Goal: Task Accomplishment & Management: Use online tool/utility

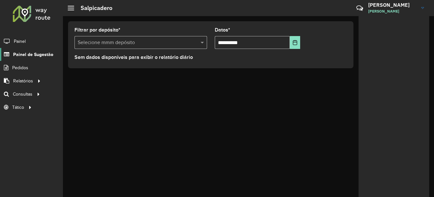
click at [38, 52] on span "Painel de Sugestão" at bounding box center [33, 54] width 40 height 7
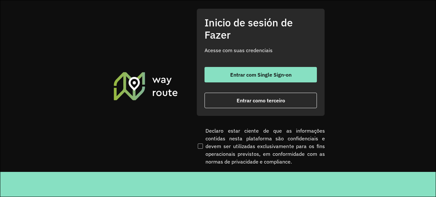
click at [243, 91] on div "Entrar com Single Sign-on Entrar como terceiro" at bounding box center [261, 87] width 112 height 41
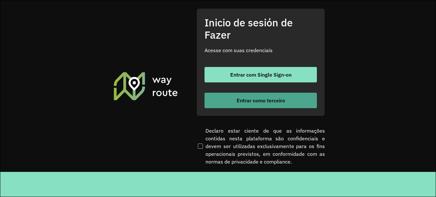
click at [241, 101] on font "Entrar como terceiro" at bounding box center [261, 100] width 48 height 6
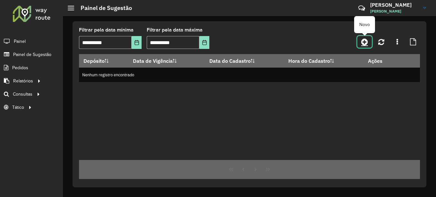
click at [368, 47] on link at bounding box center [364, 42] width 14 height 12
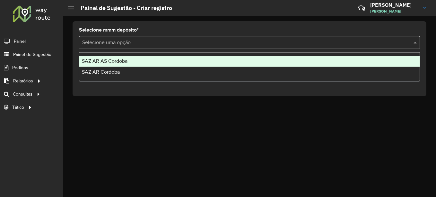
click at [135, 42] on input "text" at bounding box center [243, 43] width 322 height 8
click at [114, 58] on div "SAZ AR AS Córdoba" at bounding box center [249, 61] width 340 height 11
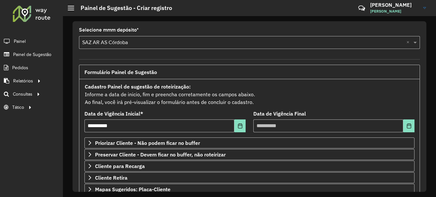
click at [245, 196] on html "**********" at bounding box center [218, 98] width 436 height 197
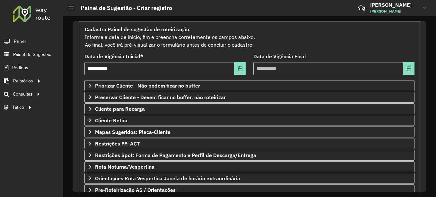
scroll to position [112, 0]
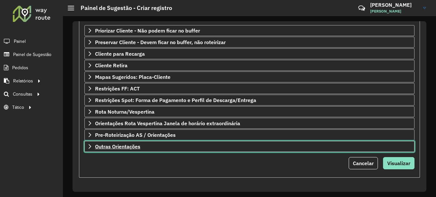
click at [139, 146] on span "Outras Orientações" at bounding box center [117, 146] width 45 height 5
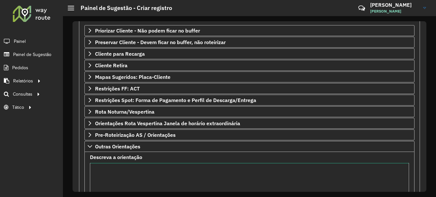
click at [118, 172] on textarea "Descreva a orientação" at bounding box center [249, 189] width 319 height 54
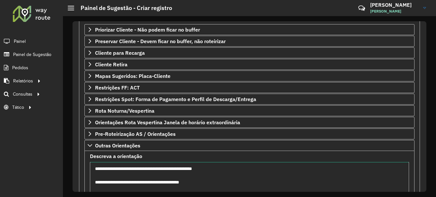
scroll to position [120, 0]
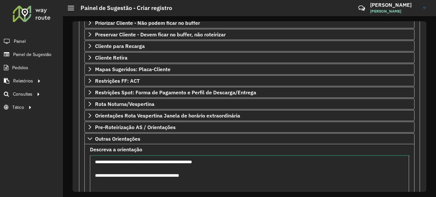
click at [223, 177] on textarea "**********" at bounding box center [249, 182] width 319 height 54
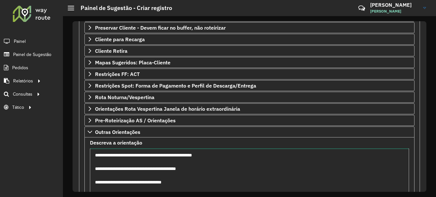
click at [141, 181] on textarea "**********" at bounding box center [249, 175] width 319 height 54
click at [138, 185] on textarea "**********" at bounding box center [249, 175] width 319 height 54
click at [141, 187] on textarea "**********" at bounding box center [249, 175] width 319 height 54
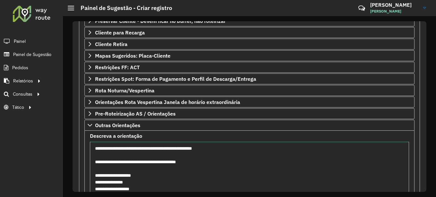
drag, startPoint x: 145, startPoint y: 188, endPoint x: 92, endPoint y: 162, distance: 59.2
click at [92, 162] on textarea "**********" at bounding box center [249, 168] width 319 height 54
type textarea "**********"
click at [88, 151] on formly-field "**********" at bounding box center [249, 166] width 327 height 67
drag, startPoint x: 135, startPoint y: 188, endPoint x: 90, endPoint y: 147, distance: 60.2
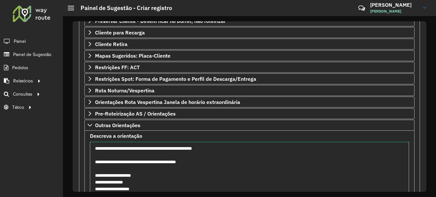
click at [90, 147] on textarea "**********" at bounding box center [249, 168] width 319 height 54
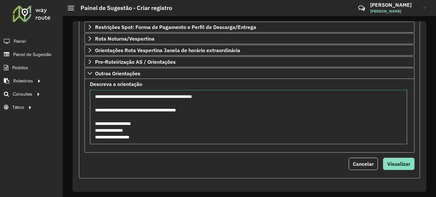
scroll to position [186, 0]
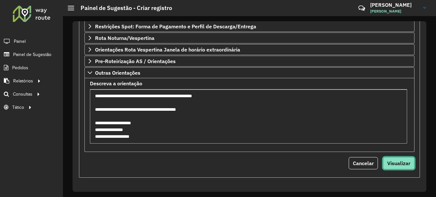
click at [397, 162] on span "Visualizar" at bounding box center [398, 163] width 23 height 6
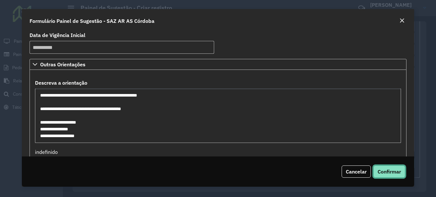
click at [394, 171] on span "Confirmar" at bounding box center [389, 171] width 23 height 6
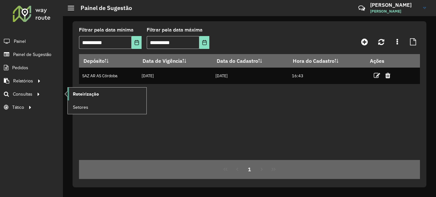
click at [97, 94] on span "Roteirização" at bounding box center [86, 94] width 26 height 7
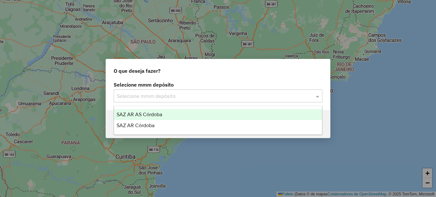
click at [164, 95] on input "text" at bounding box center [211, 96] width 189 height 8
click at [145, 112] on span "SAZ AR AS Córdoba" at bounding box center [140, 113] width 46 height 5
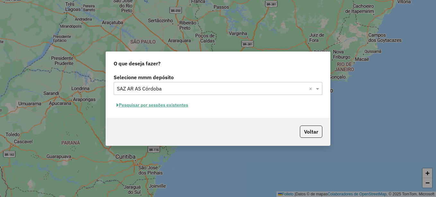
click at [154, 107] on font "Pesquisar por sessões existentes" at bounding box center [153, 105] width 69 height 6
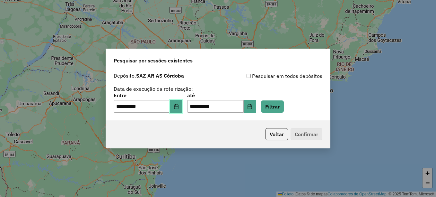
click at [179, 105] on icon "Elija la fecha" at bounding box center [176, 106] width 5 height 5
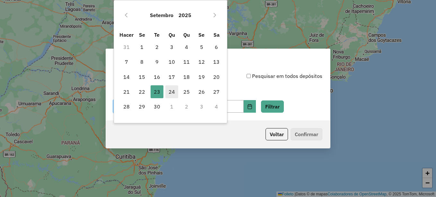
click at [173, 93] on font "24" at bounding box center [172, 92] width 6 height 8
type input "**********"
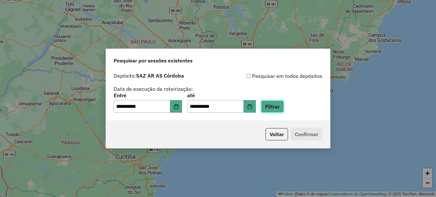
click at [284, 104] on button "Filtrar" at bounding box center [272, 106] width 23 height 12
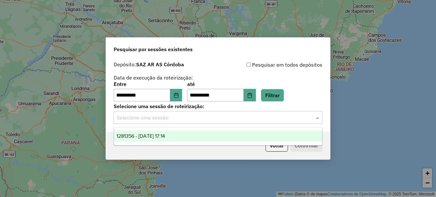
click at [255, 118] on input "text" at bounding box center [211, 118] width 189 height 8
click at [188, 137] on div "1281356 - 24/09/2025 17:14" at bounding box center [218, 135] width 208 height 11
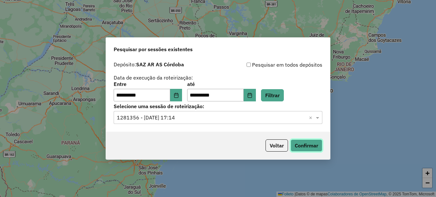
click at [312, 143] on button "Confirmar" at bounding box center [307, 145] width 32 height 12
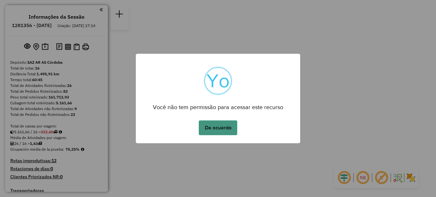
click at [209, 125] on button "De acuerdo" at bounding box center [218, 127] width 39 height 15
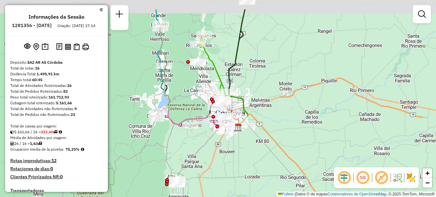
drag, startPoint x: 182, startPoint y: 110, endPoint x: 202, endPoint y: 139, distance: 35.1
click at [202, 139] on div "Janela de atendimento Grade de atendimento Capacidade Transportadoras Veículos …" at bounding box center [218, 98] width 436 height 197
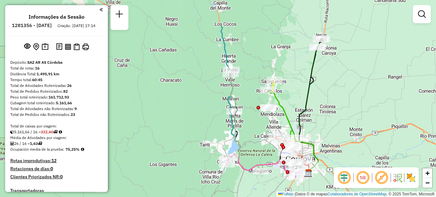
drag, startPoint x: 180, startPoint y: 102, endPoint x: 250, endPoint y: 147, distance: 83.8
click at [250, 147] on div "Janela de atendimento Grade de atendimento Capacidade Transportadoras Veículos …" at bounding box center [218, 98] width 436 height 197
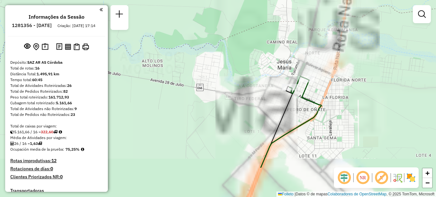
drag, startPoint x: 311, startPoint y: 60, endPoint x: 298, endPoint y: 26, distance: 36.5
click at [299, 29] on div "Janela de atendimento Grade de atendimento Capacidade Transportadoras Veículos …" at bounding box center [218, 98] width 436 height 197
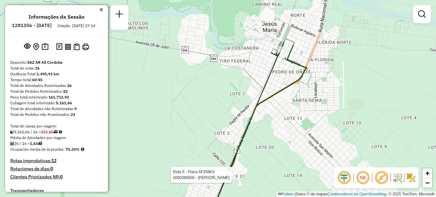
select select "**********"
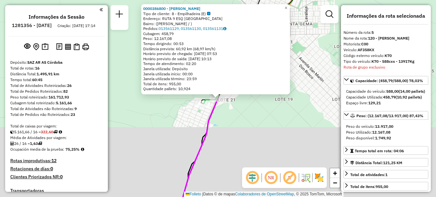
scroll to position [349, 0]
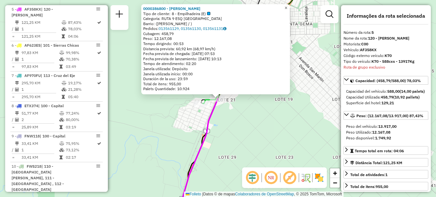
click at [287, 5] on span "×" at bounding box center [286, 7] width 3 height 5
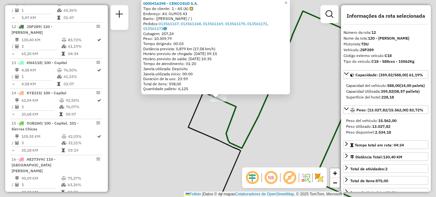
scroll to position [572, 0]
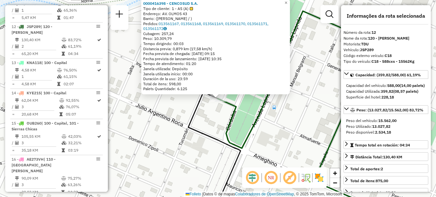
click at [238, 103] on icon at bounding box center [285, 79] width 135 height 137
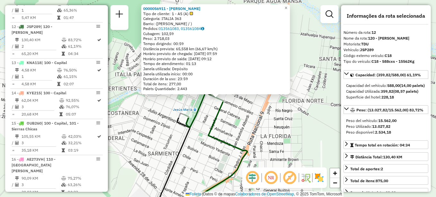
click at [254, 109] on div "0000056911 - MARIANO S.A. Tipo de cliente: 1 - AS (A) Categoría: ITALIA 363 Bar…" at bounding box center [218, 98] width 436 height 197
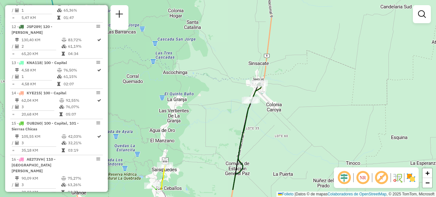
drag, startPoint x: 248, startPoint y: 130, endPoint x: 288, endPoint y: 37, distance: 101.9
click at [260, 96] on div at bounding box center [252, 99] width 16 height 6
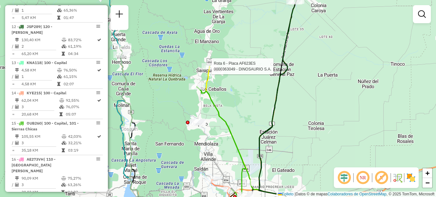
select select "**********"
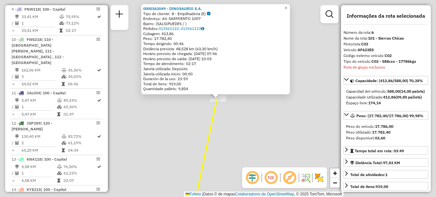
scroll to position [380, 0]
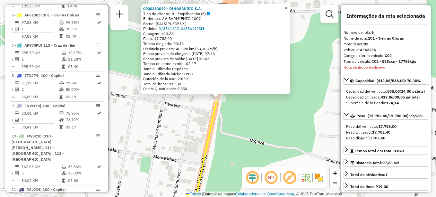
click at [287, 8] on span "×" at bounding box center [286, 7] width 3 height 5
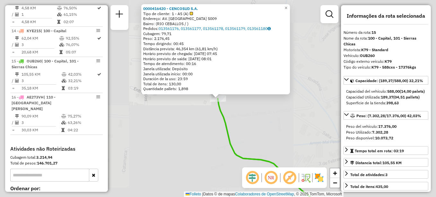
scroll to position [661, 0]
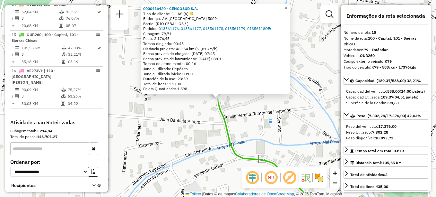
click at [261, 142] on div "0000416420 - CENCOSUD S.A. Tipo de cliente: 1 - AS (A) Endereço: AV. SAN MARTIN…" at bounding box center [218, 98] width 436 height 197
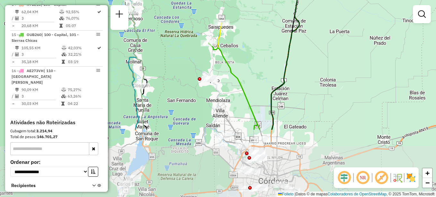
drag, startPoint x: 278, startPoint y: 144, endPoint x: 264, endPoint y: 55, distance: 89.8
click at [264, 55] on div "Janela de atendimento Grade de atendimento Capacidade Transportadoras Veículos …" at bounding box center [218, 98] width 436 height 197
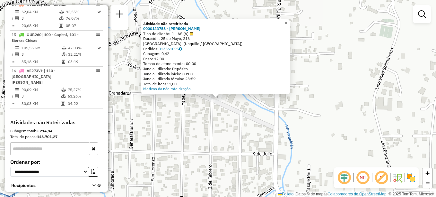
click at [236, 122] on div "Atividade não roteirizada 0000133758 - BLANCH BENJAMIN LUIS Tipo de cliente: 1 …" at bounding box center [218, 98] width 436 height 197
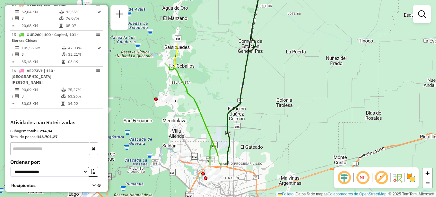
drag, startPoint x: 306, startPoint y: 104, endPoint x: 220, endPoint y: 53, distance: 100.2
click at [220, 53] on div "Janela de atendimento Grade de atendimento Capacidade Transportadoras Veículos …" at bounding box center [218, 98] width 436 height 197
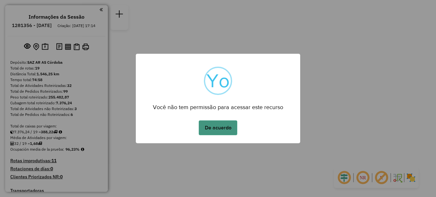
click at [217, 124] on button "De acuerdo" at bounding box center [218, 127] width 39 height 15
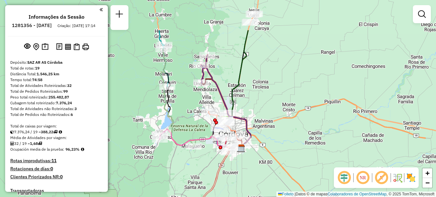
drag, startPoint x: 214, startPoint y: 163, endPoint x: 219, endPoint y: 172, distance: 11.0
click at [219, 172] on icon at bounding box center [211, 173] width 62 height 57
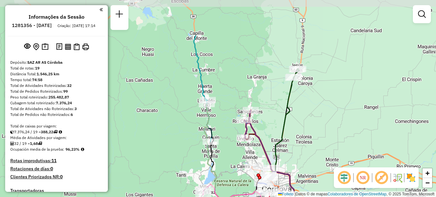
drag, startPoint x: 264, startPoint y: 84, endPoint x: 298, endPoint y: 129, distance: 56.1
click at [298, 129] on div "Janela de atendimento Grade de atendimento Capacidade Transportadoras Veículos …" at bounding box center [218, 98] width 436 height 197
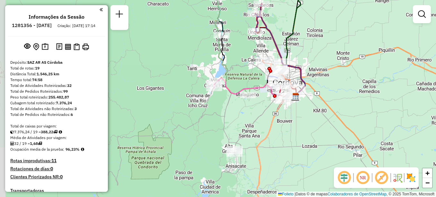
drag, startPoint x: 209, startPoint y: 111, endPoint x: 221, endPoint y: 3, distance: 108.8
click at [221, 3] on icon at bounding box center [231, 45] width 33 height 97
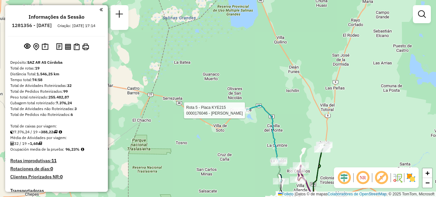
select select "**********"
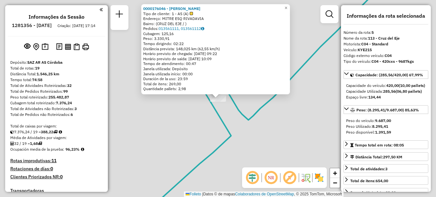
scroll to position [361, 0]
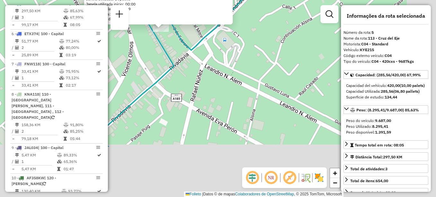
drag, startPoint x: 207, startPoint y: 78, endPoint x: 188, endPoint y: 42, distance: 41.5
click at [189, 45] on div "0000176046 - MARIANO S.A. Tipo de cliente: 1 - AS (A) Descripción: MITRE ESQ RI…" at bounding box center [218, 98] width 436 height 197
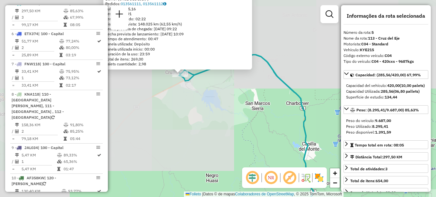
drag, startPoint x: 226, startPoint y: 123, endPoint x: 186, endPoint y: 77, distance: 60.8
click at [187, 79] on div "0000176046 - MARIANO S.A. Tipo de cliente: 1 - AS (A) Descripción: MITRE ESQ RI…" at bounding box center [218, 98] width 436 height 197
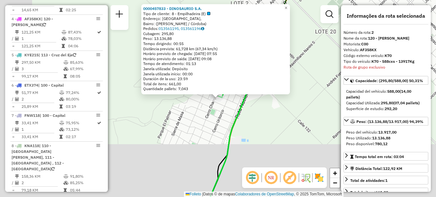
scroll to position [259, 0]
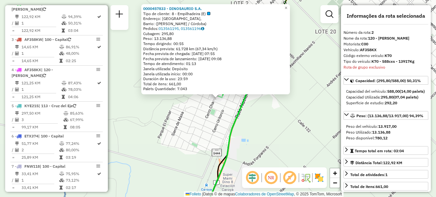
click at [261, 124] on div "0000457833 - DINOSAURIO S.A. Tipo de cliente: 8 - Empilhadeira (E) Endereço: Ca…" at bounding box center [218, 98] width 436 height 197
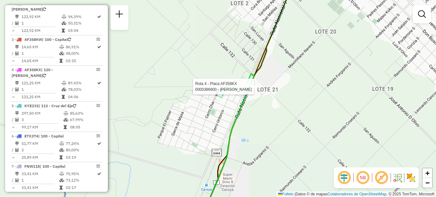
select select "**********"
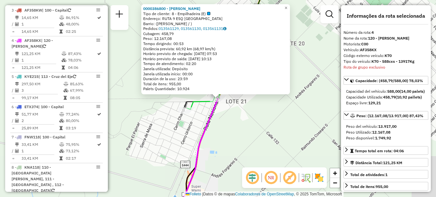
scroll to position [325, 0]
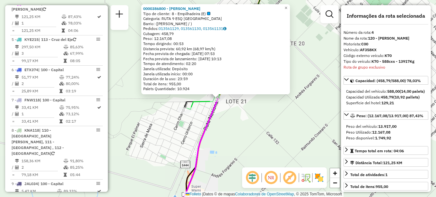
click at [263, 136] on div "0000386800 - MARIANO S.A Tipo de cliente: 8 - Empilhadeira (E) Categoría: RUTA …" at bounding box center [218, 98] width 436 height 197
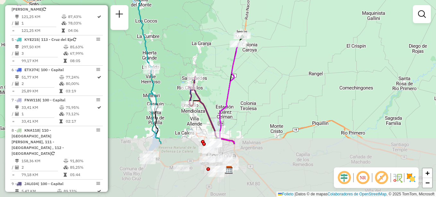
drag, startPoint x: 224, startPoint y: 130, endPoint x: 252, endPoint y: 34, distance: 100.4
click at [245, 48] on div "Rota 2 - Placa AF358KX 0000457833 - DINOSAURIO S.A. Janela de atendimento Grade…" at bounding box center [218, 98] width 436 height 197
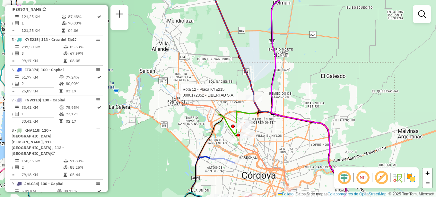
select select "**********"
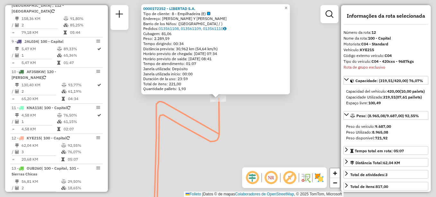
scroll to position [584, 0]
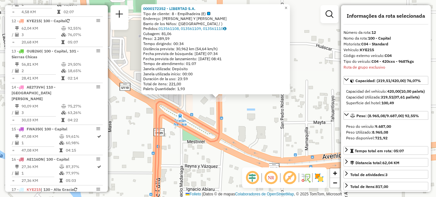
drag, startPoint x: 270, startPoint y: 120, endPoint x: 255, endPoint y: 116, distance: 15.4
click at [255, 116] on div "0000172352 - LIBERTAD S.A. Tipo de cliente: 8 - Empilhadeira (E) Endereço: RICA…" at bounding box center [218, 98] width 436 height 197
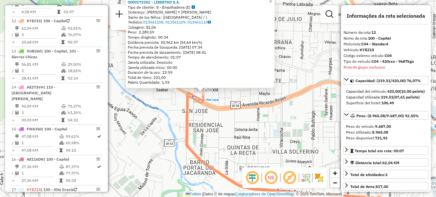
drag, startPoint x: 226, startPoint y: 132, endPoint x: 168, endPoint y: 61, distance: 91.5
click at [198, 92] on div "0000172352 - LIBERTAD S.A. Tipo de cliente: 8 - Empilhadeira (E) Endereço: RICA…" at bounding box center [218, 98] width 436 height 197
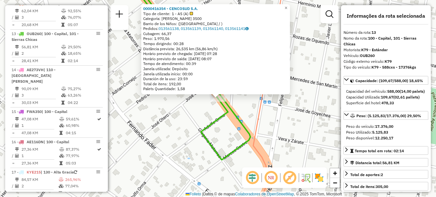
scroll to position [614, 0]
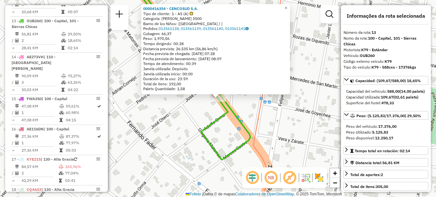
click at [282, 113] on div "0000416354 - CENCOSUD S.A. Tipo de cliente: 1 - AS (A) Categoría: RAFAEL NUNEZ …" at bounding box center [218, 98] width 436 height 197
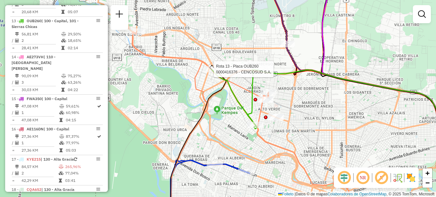
select select "**********"
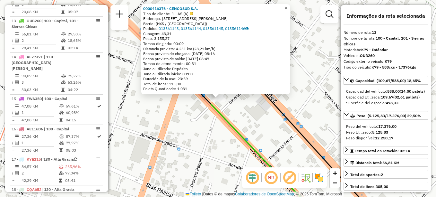
click at [288, 5] on link "×" at bounding box center [286, 8] width 8 height 8
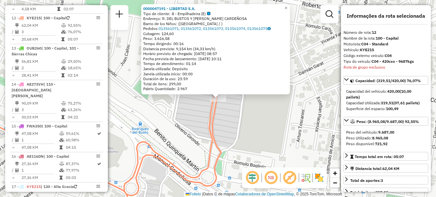
scroll to position [584, 0]
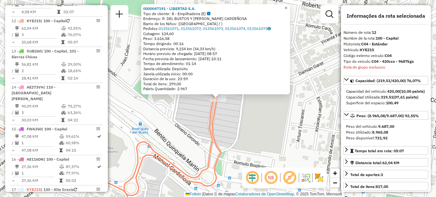
click at [287, 6] on span "×" at bounding box center [286, 7] width 3 height 5
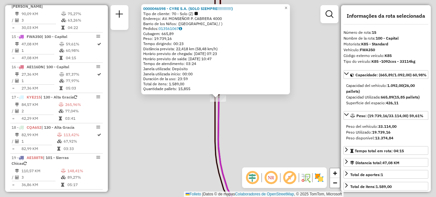
scroll to position [686, 0]
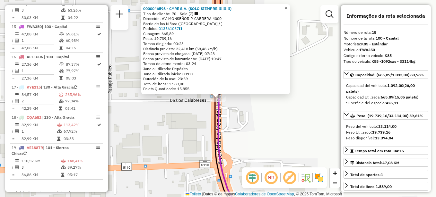
click at [287, 5] on span "×" at bounding box center [286, 7] width 3 height 5
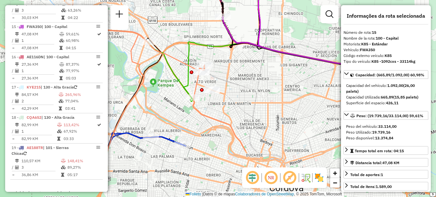
drag, startPoint x: 227, startPoint y: 130, endPoint x: 238, endPoint y: 59, distance: 71.9
click at [236, 64] on div "Janela de atendimento Grade de atendimento Capacidade Transportadoras Veículos …" at bounding box center [218, 98] width 436 height 197
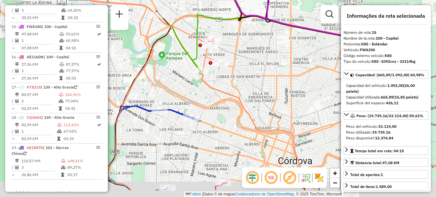
drag, startPoint x: 223, startPoint y: 110, endPoint x: 244, endPoint y: 44, distance: 68.5
click at [242, 48] on div "Janela de atendimento Grade de atendimento Capacidade Transportadoras Veículos …" at bounding box center [218, 98] width 436 height 197
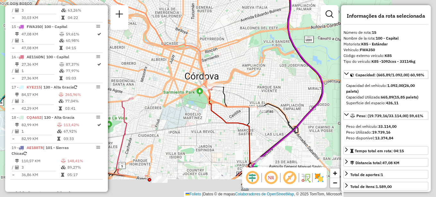
drag, startPoint x: 173, startPoint y: 62, endPoint x: 141, endPoint y: 39, distance: 39.4
click at [141, 39] on div "Janela de atendimento Grade de atendimento Capacidade Transportadoras Veículos …" at bounding box center [218, 98] width 436 height 197
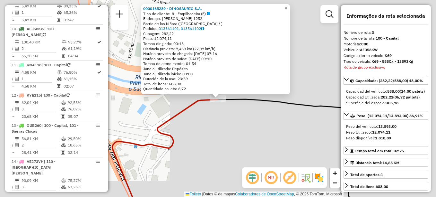
scroll to position [295, 0]
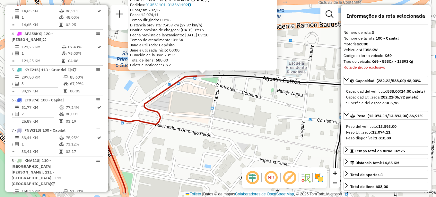
drag, startPoint x: 249, startPoint y: 109, endPoint x: 218, endPoint y: 41, distance: 74.7
click at [218, 42] on div "0000165289 - DINOSAURIO S.A. Tipo de cliente: 8 - Empilhadeira (E) Categoría: A…" at bounding box center [218, 98] width 436 height 197
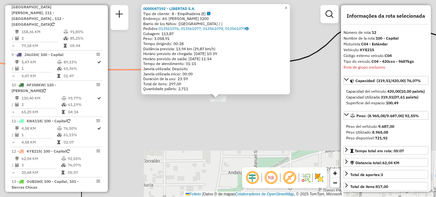
scroll to position [584, 0]
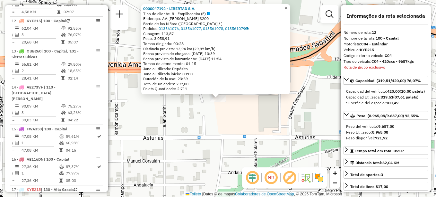
click at [287, 6] on span "×" at bounding box center [286, 7] width 3 height 5
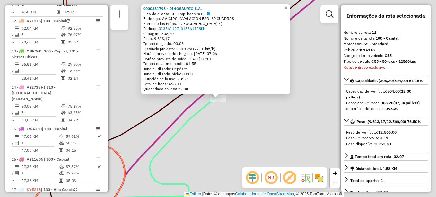
scroll to position [554, 0]
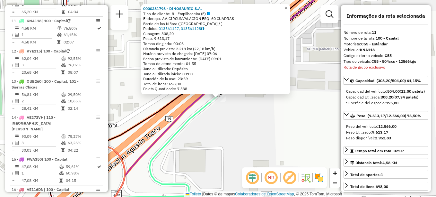
click at [246, 115] on div "0000381798 - DINOSAURIO S.A. Tipo de cliente: 8 - Empilhadeira (E) Endereço: AV…" at bounding box center [218, 98] width 436 height 197
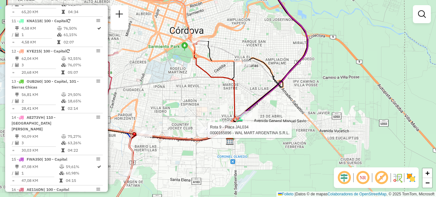
select select "**********"
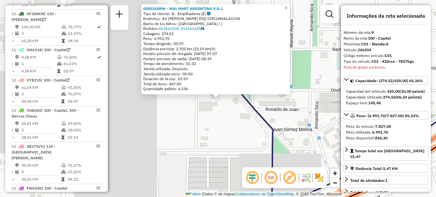
scroll to position [487, 0]
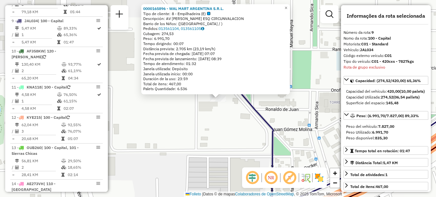
click at [195, 127] on div "0000165896 - WAL MART ARGENTINA S.R.L. Tipo de cliente: 8 - Empilhadeira (E) De…" at bounding box center [218, 98] width 436 height 197
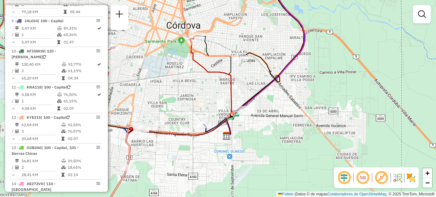
drag, startPoint x: 223, startPoint y: 121, endPoint x: 256, endPoint y: 99, distance: 40.1
click at [211, 121] on div at bounding box center [203, 124] width 16 height 6
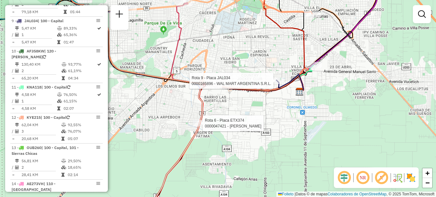
select select "**********"
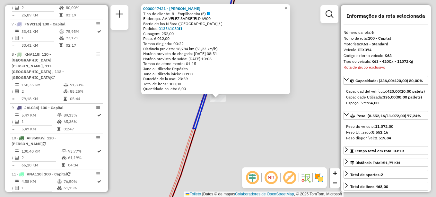
scroll to position [391, 0]
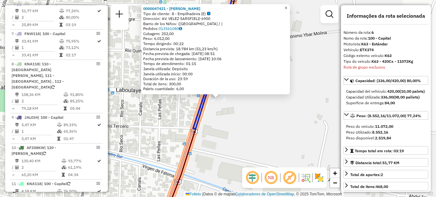
click at [287, 6] on span "×" at bounding box center [286, 7] width 3 height 5
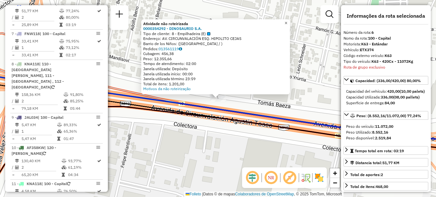
click at [290, 19] on link "×" at bounding box center [286, 23] width 8 height 8
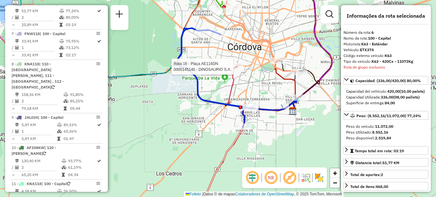
click at [238, 70] on div at bounding box center [235, 66] width 16 height 6
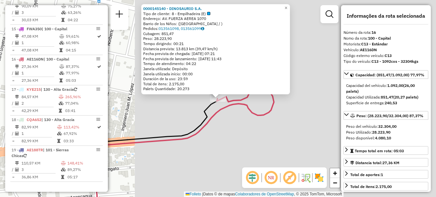
scroll to position [716, 0]
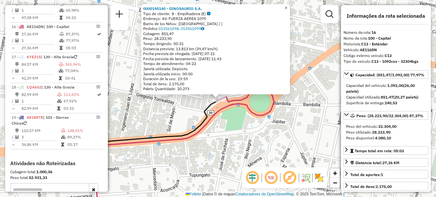
click at [287, 6] on span "×" at bounding box center [286, 7] width 3 height 5
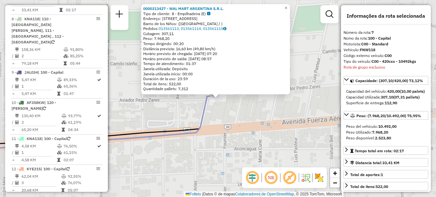
scroll to position [421, 0]
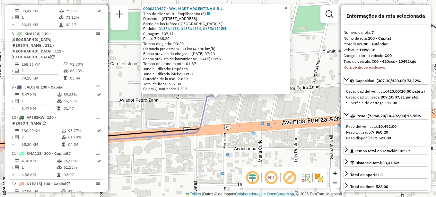
click at [287, 7] on span "×" at bounding box center [286, 7] width 3 height 5
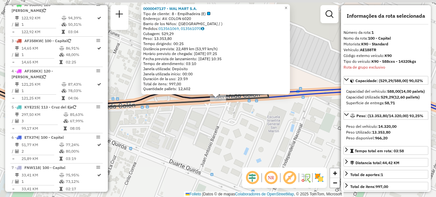
scroll to position [229, 0]
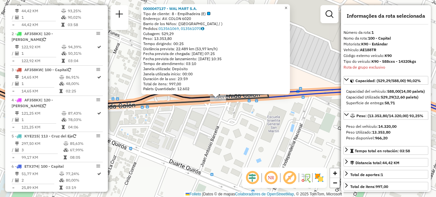
click at [290, 5] on link "×" at bounding box center [286, 8] width 8 height 8
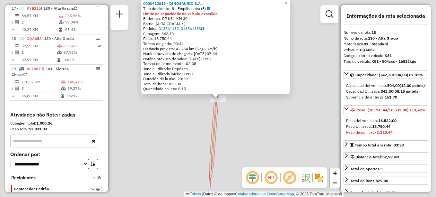
scroll to position [774, 0]
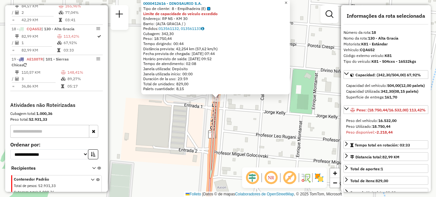
click at [287, 1] on span "×" at bounding box center [286, 2] width 3 height 5
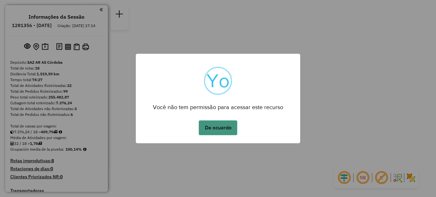
click at [221, 124] on button "De acuerdo" at bounding box center [218, 127] width 39 height 15
click at [214, 124] on button "De acuerdo" at bounding box center [218, 127] width 39 height 15
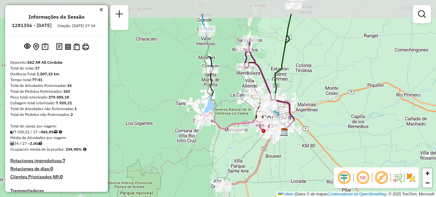
drag, startPoint x: 218, startPoint y: 123, endPoint x: 284, endPoint y: 155, distance: 73.2
click at [284, 155] on div "Janela de atendimento Grade de atendimento Capacidade Transportadoras Veículos …" at bounding box center [218, 98] width 436 height 197
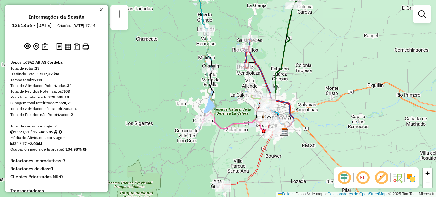
click at [363, 86] on div "Janela de atendimento Grade de atendimento Capacidade Transportadoras Veículos …" at bounding box center [218, 98] width 436 height 197
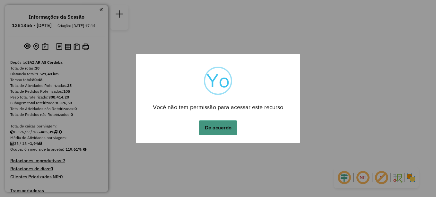
click at [222, 127] on button "De acuerdo" at bounding box center [218, 127] width 39 height 15
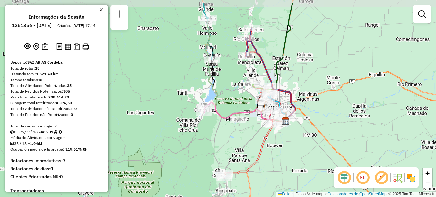
drag, startPoint x: 211, startPoint y: 128, endPoint x: 278, endPoint y: 151, distance: 71.2
click at [278, 151] on div "Janela de atendimento Grade de atendimento Capacidade Transportadoras Veículos …" at bounding box center [218, 98] width 436 height 197
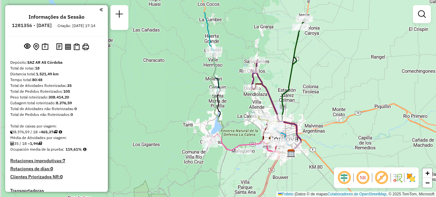
drag, startPoint x: 358, startPoint y: 100, endPoint x: 366, endPoint y: 140, distance: 40.6
click at [366, 140] on div "Janela de atendimento Grade de atendimento Capacidade Transportadoras Veículos …" at bounding box center [218, 98] width 436 height 197
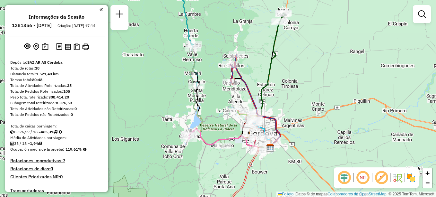
drag, startPoint x: 245, startPoint y: 134, endPoint x: 221, endPoint y: 118, distance: 29.1
click at [221, 118] on div "Janela de atendimento Grade de atendimento Capacidade Transportadoras Veículos …" at bounding box center [218, 98] width 436 height 197
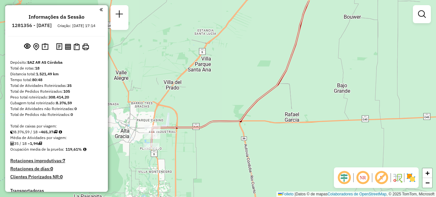
drag, startPoint x: 259, startPoint y: 112, endPoint x: 218, endPoint y: 166, distance: 68.3
click at [218, 166] on div "Janela de atendimento Grade de atendimento Capacidade Transportadoras Veículos …" at bounding box center [218, 98] width 436 height 197
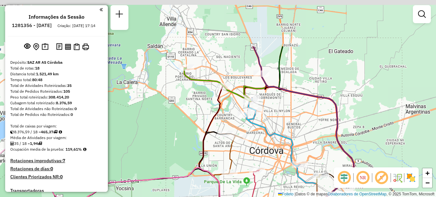
drag, startPoint x: 262, startPoint y: 91, endPoint x: 278, endPoint y: 155, distance: 66.6
click at [278, 155] on div "Janela de atendimento Grade de atendimento Capacidade Transportadoras Veículos …" at bounding box center [218, 98] width 436 height 197
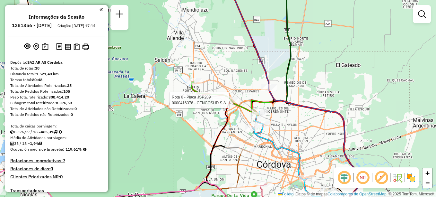
select select "**********"
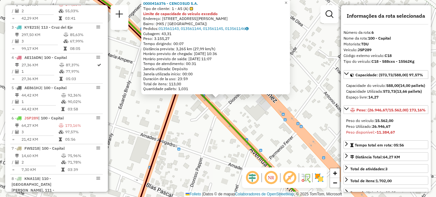
scroll to position [380, 0]
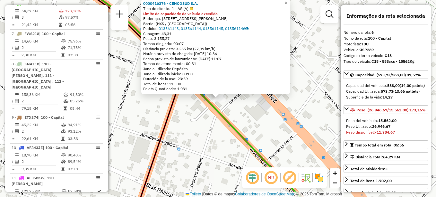
click at [287, 2] on span "×" at bounding box center [286, 2] width 3 height 5
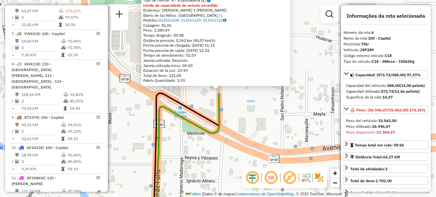
drag, startPoint x: 198, startPoint y: 152, endPoint x: 131, endPoint y: 52, distance: 120.6
click at [132, 68] on div "0000172352 - LIBERTAD S.A. Tipo de cliente: 8 - Empilhadeira (E) Limite de capa…" at bounding box center [218, 98] width 436 height 197
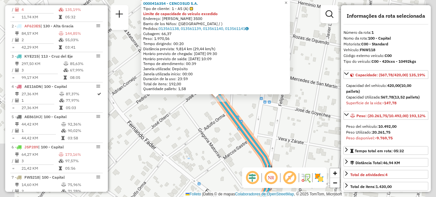
scroll to position [229, 0]
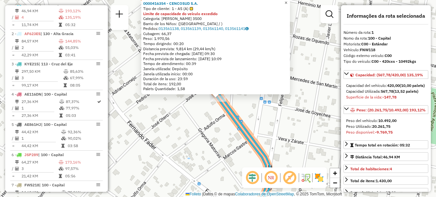
click at [287, 1] on span "×" at bounding box center [286, 2] width 3 height 5
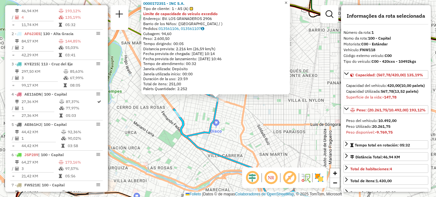
click at [287, 2] on span "×" at bounding box center [286, 2] width 3 height 5
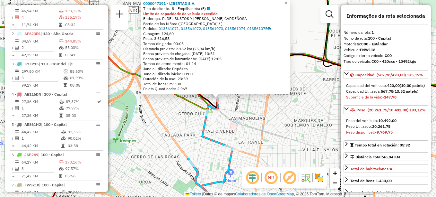
click at [287, 2] on span "×" at bounding box center [286, 2] width 3 height 5
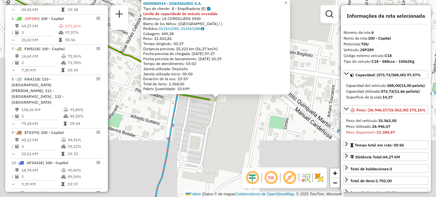
scroll to position [380, 0]
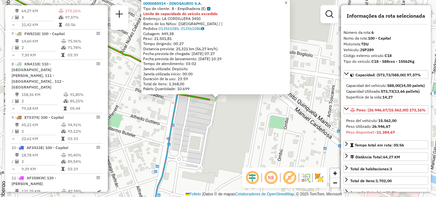
click at [287, 3] on span "×" at bounding box center [286, 2] width 3 height 5
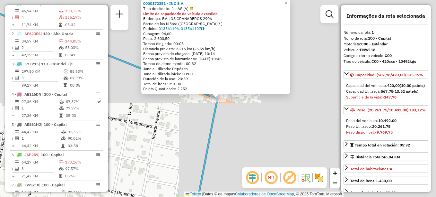
scroll to position [229, 0]
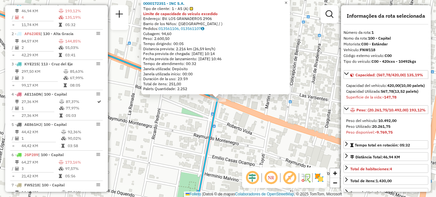
click at [287, 1] on span "×" at bounding box center [286, 2] width 3 height 5
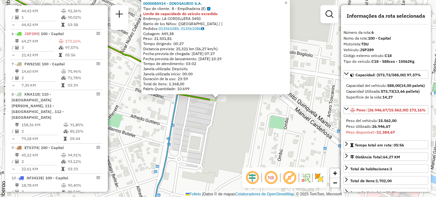
scroll to position [380, 0]
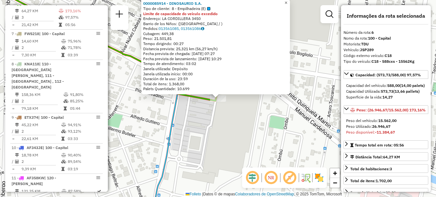
click at [287, 1] on span "×" at bounding box center [286, 2] width 3 height 5
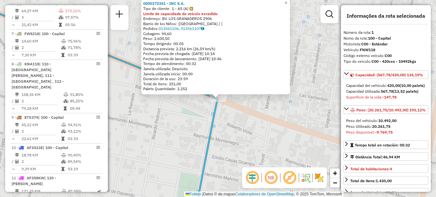
scroll to position [229, 0]
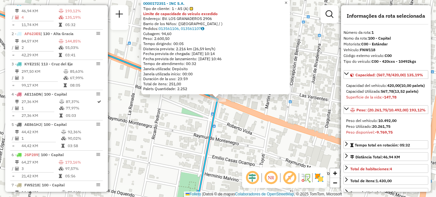
drag, startPoint x: 289, startPoint y: 1, endPoint x: 290, endPoint y: 16, distance: 15.4
click at [287, 1] on span "×" at bounding box center [286, 2] width 3 height 5
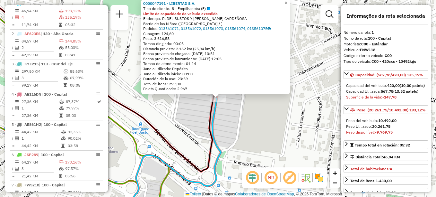
click at [287, 1] on span "×" at bounding box center [286, 2] width 3 height 5
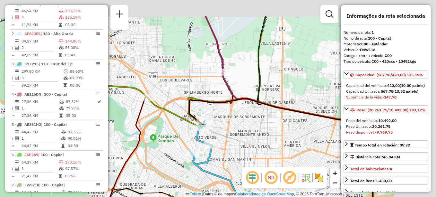
drag, startPoint x: 230, startPoint y: 162, endPoint x: 196, endPoint y: 194, distance: 46.4
click at [196, 194] on div "Janela de atendimento Grade de atendimento Capacidade Transportadoras Veículos …" at bounding box center [218, 98] width 436 height 197
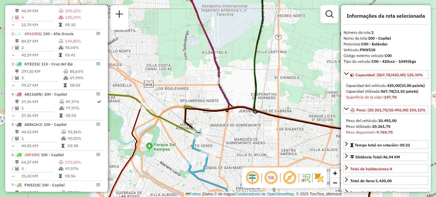
drag, startPoint x: 216, startPoint y: 64, endPoint x: 178, endPoint y: 0, distance: 74.4
click at [179, 4] on div "Janela de atendimento Grade de atendimento Capacidade Transportadoras Veículos …" at bounding box center [218, 98] width 436 height 197
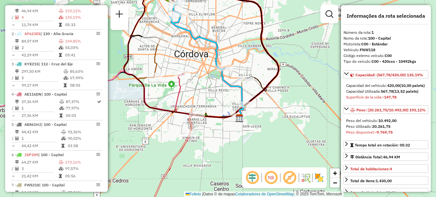
drag, startPoint x: 244, startPoint y: 45, endPoint x: 261, endPoint y: 43, distance: 16.5
click at [261, 43] on icon at bounding box center [224, 53] width 109 height 127
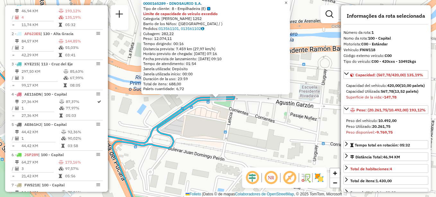
click at [290, 4] on link "×" at bounding box center [286, 3] width 8 height 8
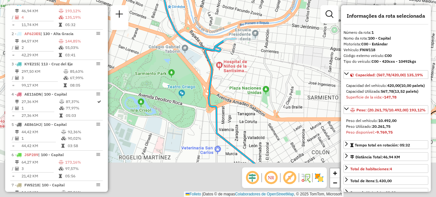
drag, startPoint x: 248, startPoint y: 51, endPoint x: 217, endPoint y: 12, distance: 49.4
click at [217, 13] on div "Janela de atendimento Grade de atendimento Capacidade Transportadoras Veículos …" at bounding box center [218, 98] width 436 height 197
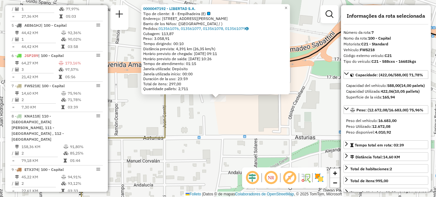
scroll to position [410, 0]
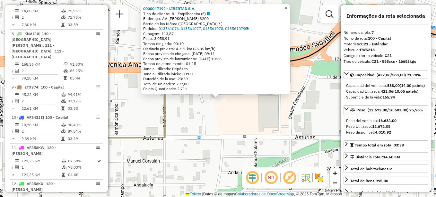
click at [287, 5] on span "×" at bounding box center [286, 7] width 3 height 5
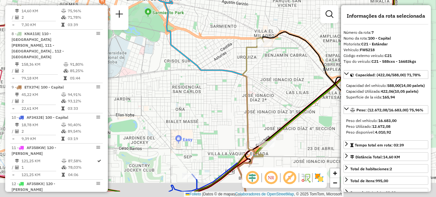
drag, startPoint x: 242, startPoint y: 120, endPoint x: 247, endPoint y: 63, distance: 57.7
click at [245, 69] on div "Janela de atendimento Grade de atendimento Capacidade Transportadoras Veículos …" at bounding box center [218, 98] width 436 height 197
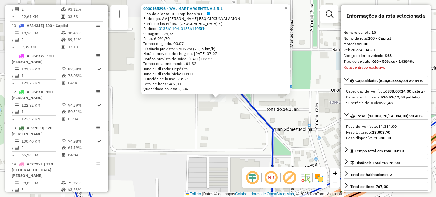
scroll to position [506, 0]
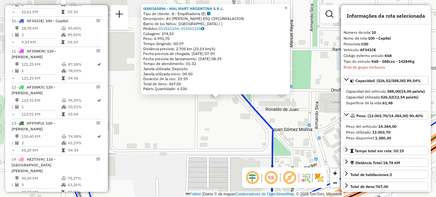
click at [287, 6] on span "×" at bounding box center [286, 7] width 3 height 5
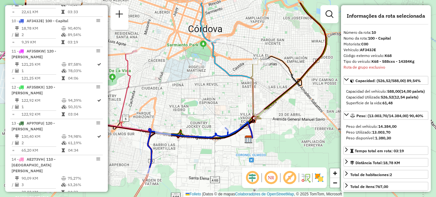
click at [257, 95] on div "Janela de atendimento Grade de atendimento Capacidade Transportadoras Veículos …" at bounding box center [218, 98] width 436 height 197
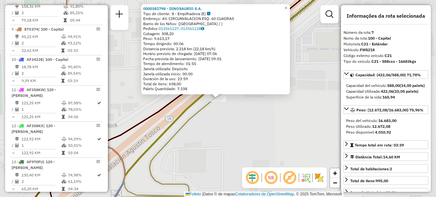
scroll to position [410, 0]
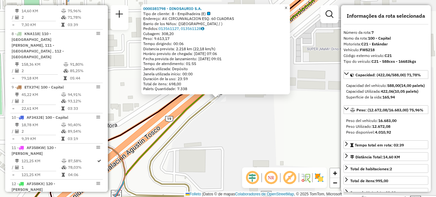
click at [287, 6] on span "×" at bounding box center [286, 7] width 3 height 5
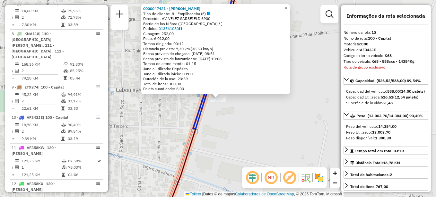
scroll to position [506, 0]
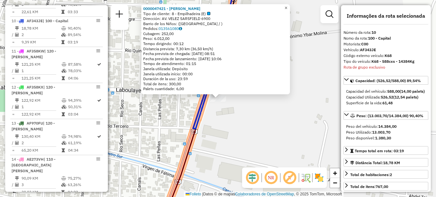
click at [287, 5] on span "×" at bounding box center [286, 7] width 3 height 5
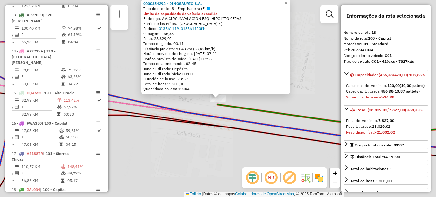
scroll to position [631, 0]
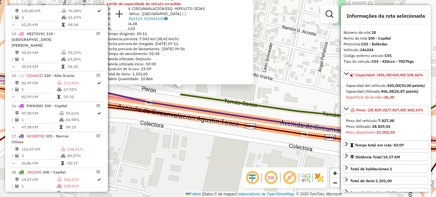
drag, startPoint x: 304, startPoint y: 101, endPoint x: 226, endPoint y: 79, distance: 81.3
click at [227, 83] on div "0000354292 - DINOSAURIO S.A. Tipo de cliente: 8 - Empilhadeira (E) Limite de ca…" at bounding box center [218, 98] width 436 height 197
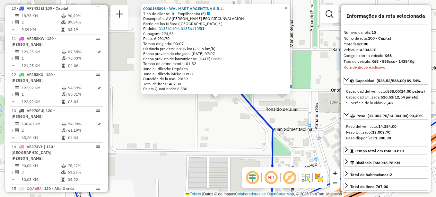
scroll to position [506, 0]
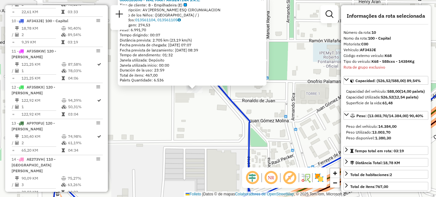
drag, startPoint x: 262, startPoint y: 123, endPoint x: 235, endPoint y: 101, distance: 35.1
click at [236, 102] on div "0000165896 - WAL MART ARGENTINA S.R.L. Tipo de cliente: 8 - Empilhadeira (E) De…" at bounding box center [218, 98] width 436 height 197
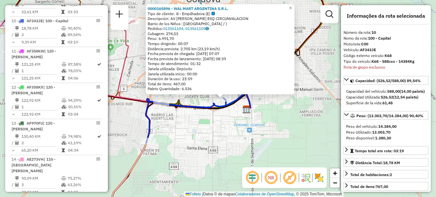
click at [226, 110] on icon at bounding box center [199, 115] width 107 height 50
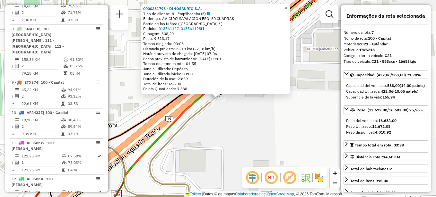
scroll to position [410, 0]
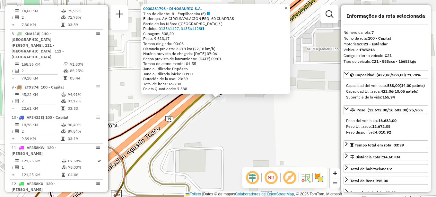
click at [287, 5] on span "×" at bounding box center [286, 7] width 3 height 5
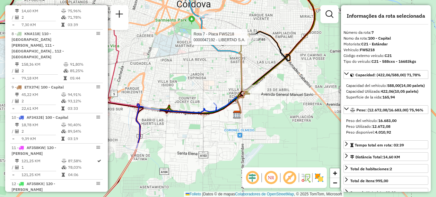
click at [250, 40] on div at bounding box center [249, 37] width 16 height 6
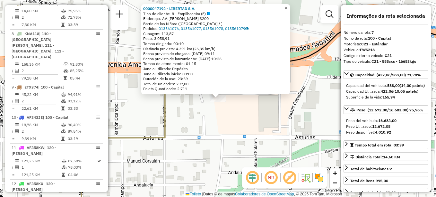
click at [287, 7] on span "×" at bounding box center [286, 7] width 3 height 5
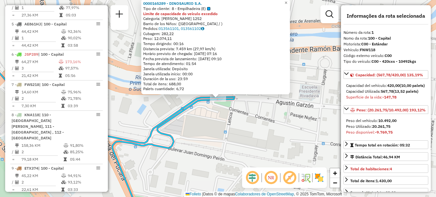
scroll to position [229, 0]
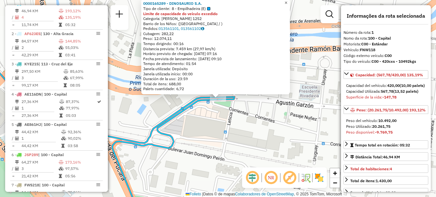
click at [287, 3] on span "×" at bounding box center [286, 2] width 3 height 5
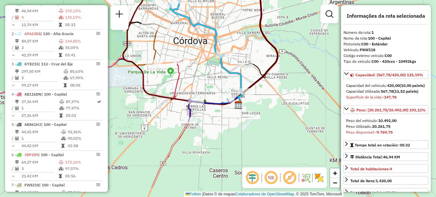
drag, startPoint x: 236, startPoint y: 86, endPoint x: 221, endPoint y: 69, distance: 23.0
click at [221, 63] on icon at bounding box center [231, 80] width 23 height 50
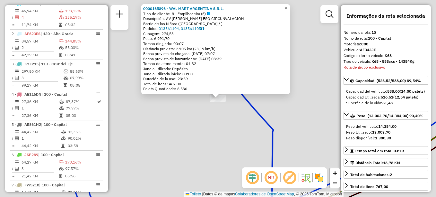
scroll to position [506, 0]
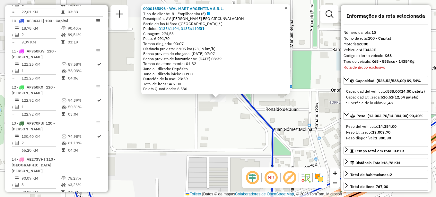
click at [287, 8] on span "×" at bounding box center [286, 7] width 3 height 5
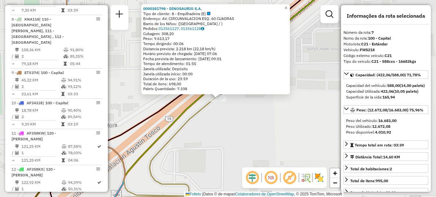
scroll to position [410, 0]
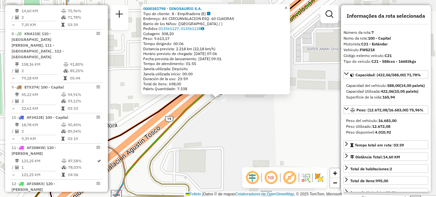
click at [287, 6] on span "×" at bounding box center [286, 7] width 3 height 5
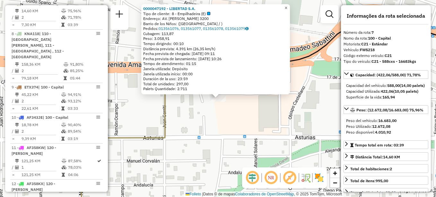
click at [287, 6] on span "×" at bounding box center [286, 7] width 3 height 5
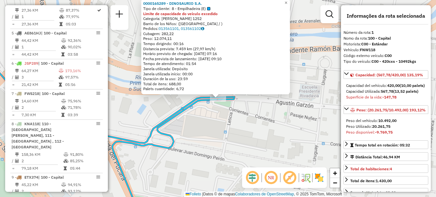
scroll to position [229, 0]
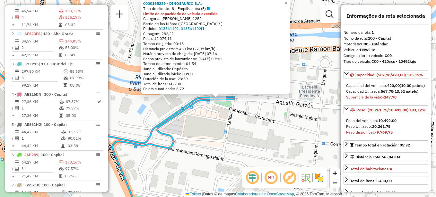
click at [287, 2] on span "×" at bounding box center [286, 2] width 3 height 5
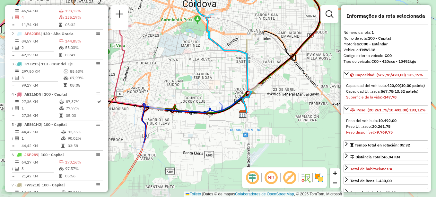
drag, startPoint x: 211, startPoint y: 51, endPoint x: 170, endPoint y: 11, distance: 57.7
click at [170, 11] on div "Janela de atendimento Grade de atendimento Capacidade Transportadoras Veículos …" at bounding box center [218, 98] width 436 height 197
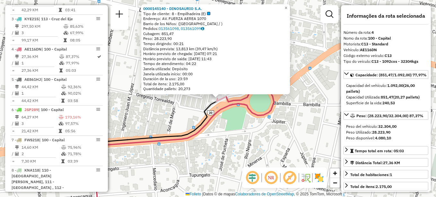
scroll to position [319, 0]
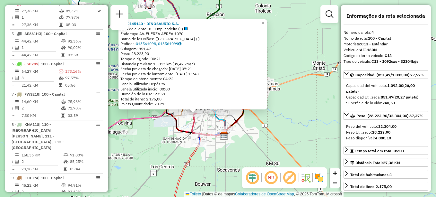
click at [265, 21] on span "×" at bounding box center [263, 22] width 3 height 5
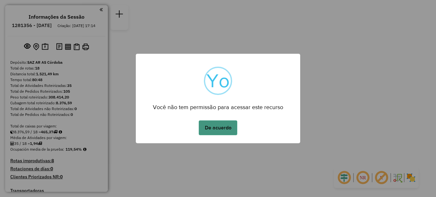
click at [222, 123] on button "De acuerdo" at bounding box center [218, 127] width 39 height 15
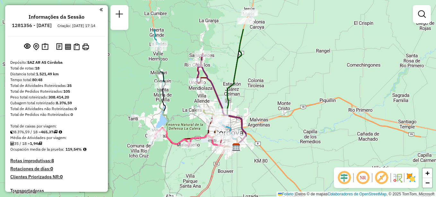
drag, startPoint x: 222, startPoint y: 123, endPoint x: 240, endPoint y: 172, distance: 51.8
click at [240, 172] on div "Janela de atendimento Grade de atendimento Capacidade Transportadoras Veículos …" at bounding box center [218, 98] width 436 height 197
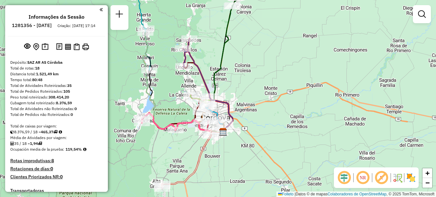
drag, startPoint x: 304, startPoint y: 106, endPoint x: 291, endPoint y: 91, distance: 20.0
click at [291, 91] on div "Janela de atendimento Grade de atendimento Capacidade Transportadoras Veículos …" at bounding box center [218, 98] width 436 height 197
select select "**********"
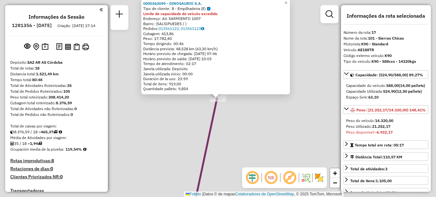
scroll to position [631, 0]
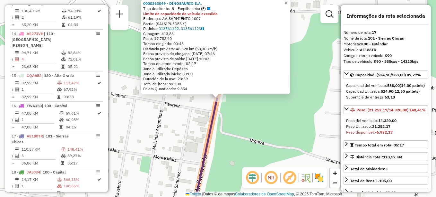
click at [287, 3] on span "×" at bounding box center [286, 2] width 3 height 5
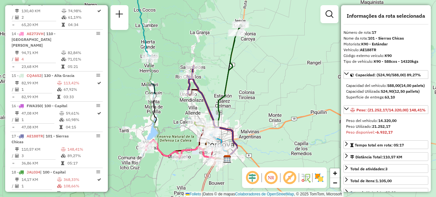
click at [219, 90] on div "Janela de atendimento Grade de atendimento Capacidade Transportadoras Veículos …" at bounding box center [218, 98] width 436 height 197
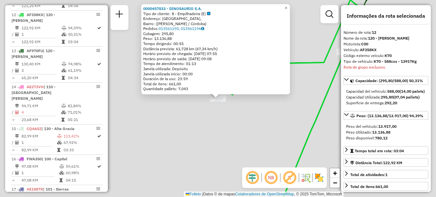
scroll to position [572, 0]
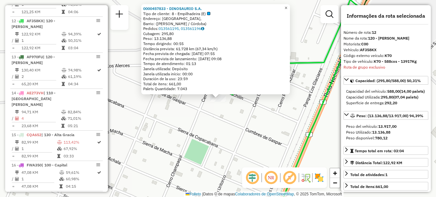
click at [287, 5] on span "×" at bounding box center [286, 7] width 3 height 5
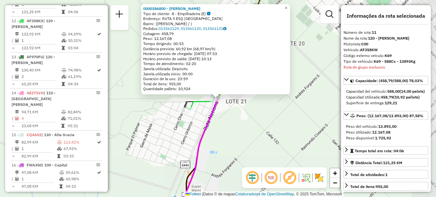
scroll to position [536, 0]
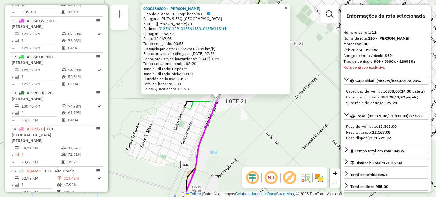
click at [290, 6] on link "×" at bounding box center [286, 8] width 8 height 8
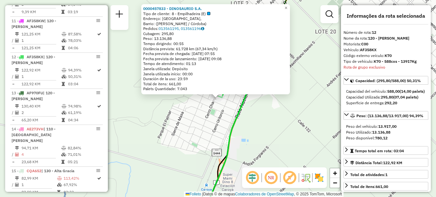
scroll to position [572, 0]
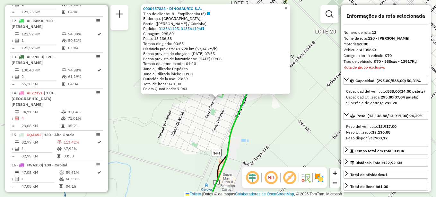
click at [212, 141] on div "0000457833 - DINOSAURIO S.A. Tipo de cliente: 8 - Empilhadeira (E) Endereço: [G…" at bounding box center [218, 98] width 436 height 197
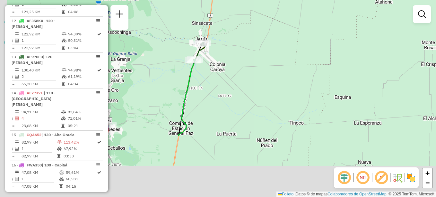
drag, startPoint x: 221, startPoint y: 74, endPoint x: 250, endPoint y: 14, distance: 65.9
click at [246, 22] on div "Janela de atendimento Grade de atendimento Capacidade Transportadoras Veículos …" at bounding box center [218, 98] width 436 height 197
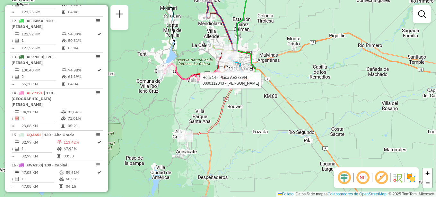
select select "**********"
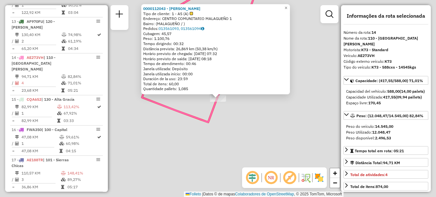
scroll to position [631, 0]
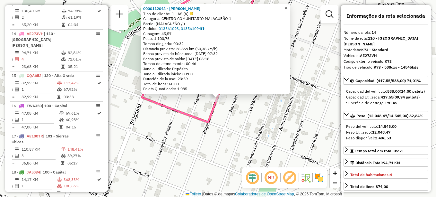
drag, startPoint x: 290, startPoint y: 5, endPoint x: 279, endPoint y: 11, distance: 12.6
click at [287, 5] on span "×" at bounding box center [286, 7] width 3 height 5
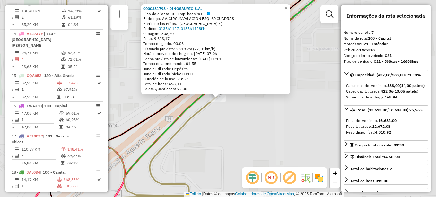
scroll to position [410, 0]
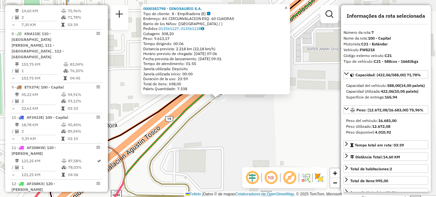
click at [287, 5] on span "×" at bounding box center [286, 7] width 3 height 5
